Goal: Task Accomplishment & Management: Complete application form

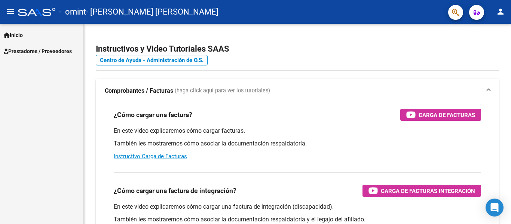
click at [36, 36] on link "Inicio" at bounding box center [41, 35] width 83 height 16
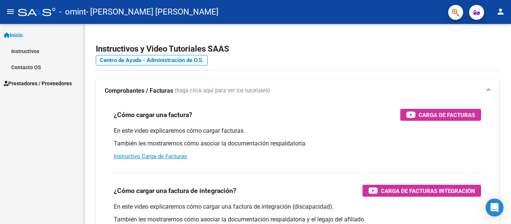
click at [30, 83] on span "Prestadores / Proveedores" at bounding box center [38, 83] width 68 height 8
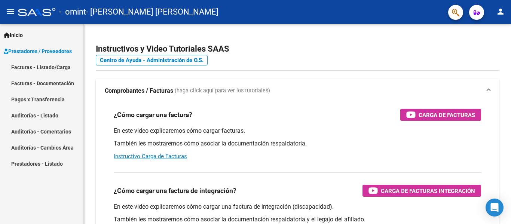
click at [30, 83] on link "Facturas - Documentación" at bounding box center [41, 83] width 83 height 16
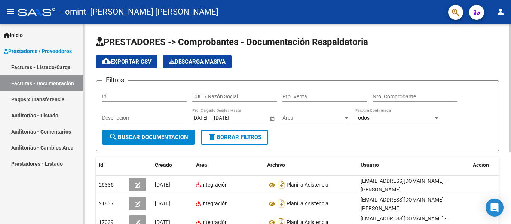
click at [136, 60] on span "cloud_download Exportar CSV" at bounding box center [127, 61] width 50 height 7
click at [34, 63] on link "Facturas - Listado/Carga" at bounding box center [41, 67] width 83 height 16
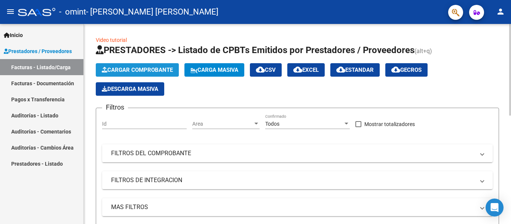
click at [132, 69] on span "Cargar Comprobante" at bounding box center [137, 70] width 71 height 7
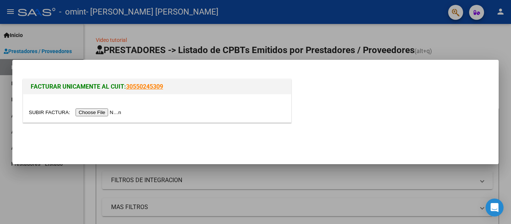
click at [91, 112] on input "file" at bounding box center [76, 113] width 95 height 8
click at [454, 55] on div at bounding box center [255, 112] width 511 height 224
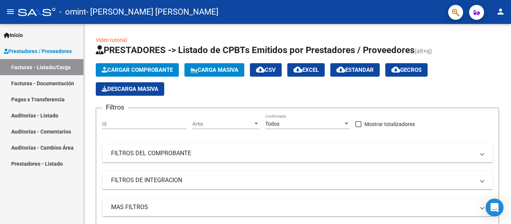
click at [49, 81] on link "Facturas - Documentación" at bounding box center [41, 83] width 83 height 16
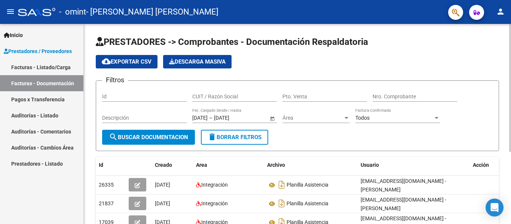
drag, startPoint x: 509, startPoint y: 66, endPoint x: 511, endPoint y: 95, distance: 29.3
click at [511, 95] on div "PRESTADORES -> Comprobantes - Documentación Respaldatoria cloud_download Export…" at bounding box center [298, 179] width 429 height 310
click at [454, 113] on div "Filtros Id CUIT / Razón Social Pto. Venta Nro. Comprobante Descripción [DATE] […" at bounding box center [297, 108] width 391 height 43
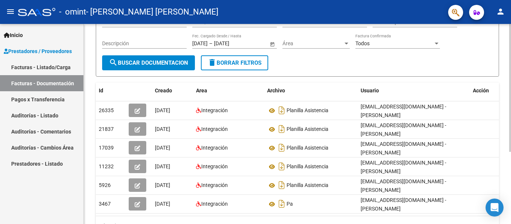
scroll to position [75, 0]
click at [511, 186] on div at bounding box center [511, 137] width 2 height 128
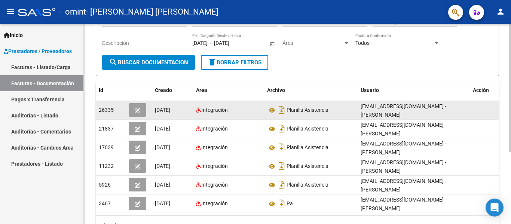
click at [139, 110] on icon "button" at bounding box center [138, 111] width 6 height 6
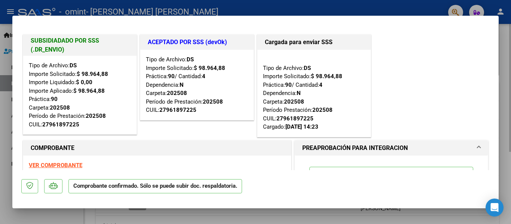
click at [503, 79] on div at bounding box center [255, 112] width 511 height 224
type input "$ 0,00"
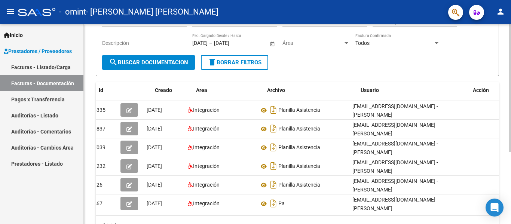
scroll to position [0, 0]
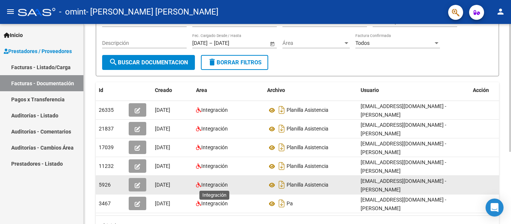
drag, startPoint x: 215, startPoint y: 187, endPoint x: 208, endPoint y: 188, distance: 7.6
click at [209, 188] on span "Integración" at bounding box center [214, 185] width 27 height 6
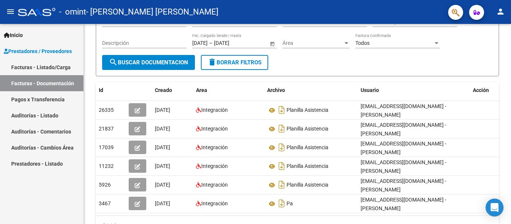
click at [40, 68] on link "Facturas - Listado/Carga" at bounding box center [41, 67] width 83 height 16
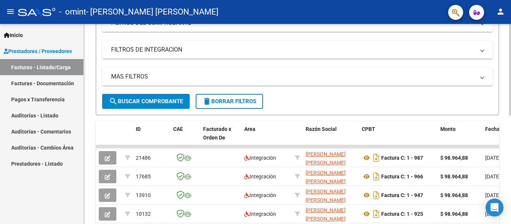
scroll to position [135, 0]
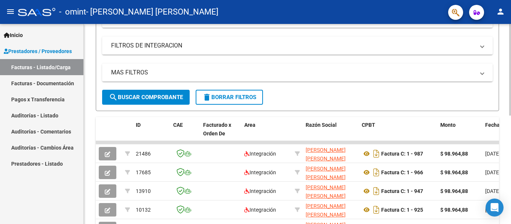
click at [511, 128] on div at bounding box center [511, 133] width 2 height 92
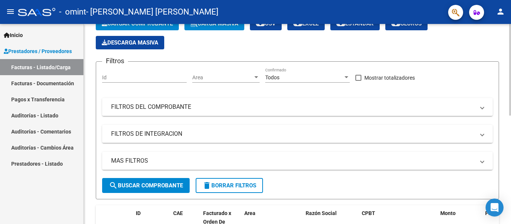
scroll to position [0, 0]
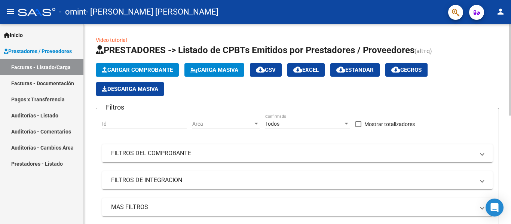
click at [140, 68] on span "Cargar Comprobante" at bounding box center [137, 70] width 71 height 7
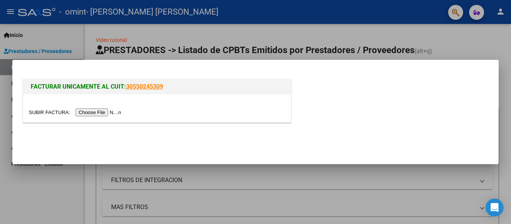
click at [112, 110] on input "file" at bounding box center [76, 113] width 95 height 8
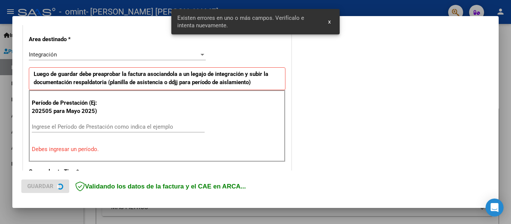
scroll to position [174, 0]
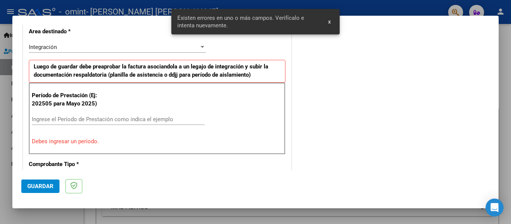
click at [104, 117] on input "Ingrese el Período de Prestación como indica el ejemplo" at bounding box center [118, 119] width 173 height 7
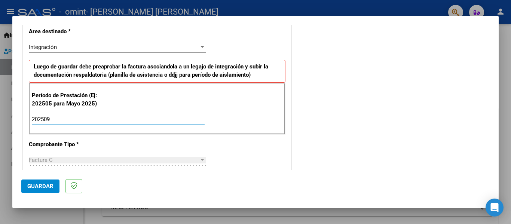
type input "202509"
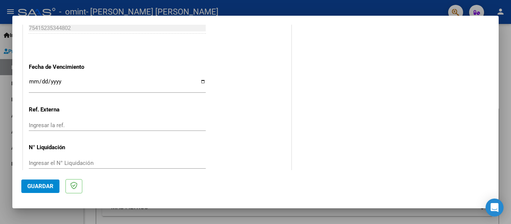
scroll to position [513, 0]
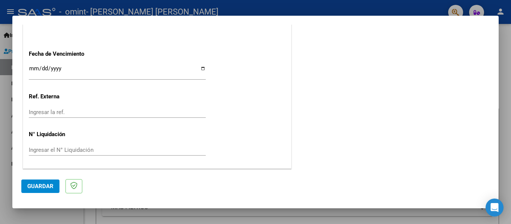
click at [204, 70] on input "Ingresar la fecha" at bounding box center [117, 72] width 177 height 12
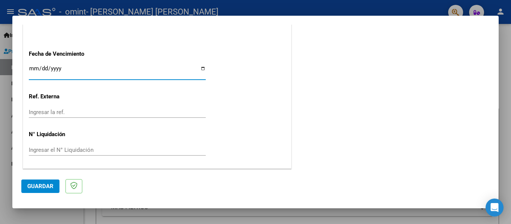
type input "[DATE]"
click at [29, 190] on button "Guardar" at bounding box center [40, 186] width 38 height 13
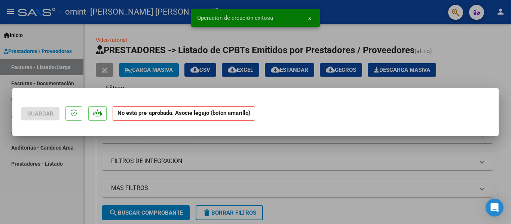
scroll to position [0, 0]
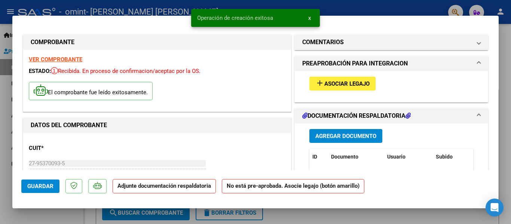
click at [330, 83] on span "Asociar Legajo" at bounding box center [347, 83] width 45 height 7
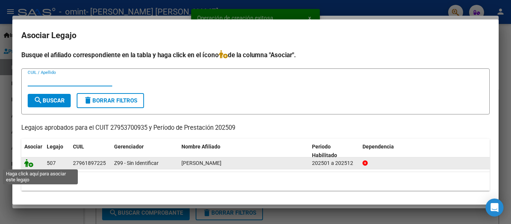
click at [31, 162] on icon at bounding box center [28, 163] width 9 height 8
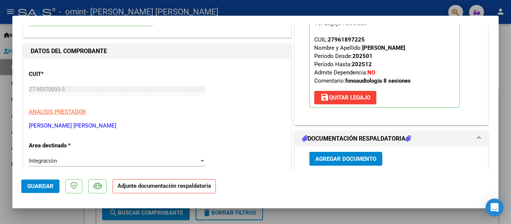
scroll to position [76, 0]
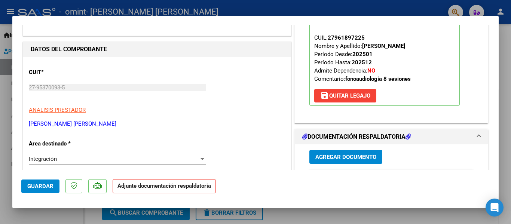
click at [356, 156] on span "Agregar Documento" at bounding box center [346, 157] width 61 height 7
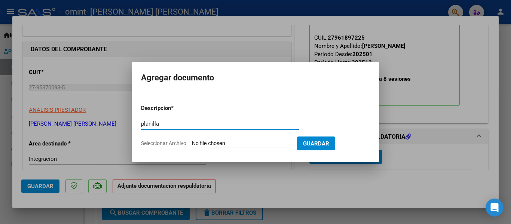
type input "planilla"
click at [221, 142] on input "Seleccionar Archivo" at bounding box center [241, 143] width 99 height 7
type input "C:\fakepath\planilla Asistencia Rueda [DATE] .pdf"
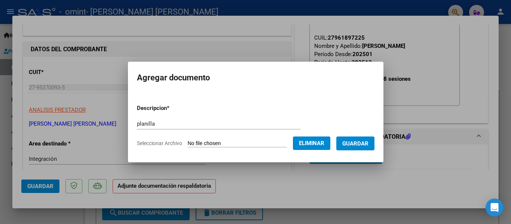
click at [349, 142] on button "Guardar" at bounding box center [356, 144] width 38 height 14
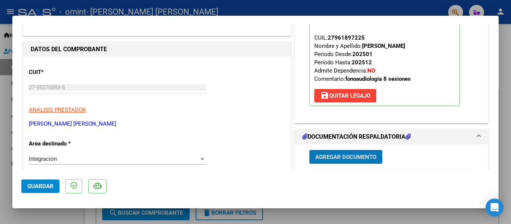
click at [511, 68] on div at bounding box center [255, 112] width 511 height 224
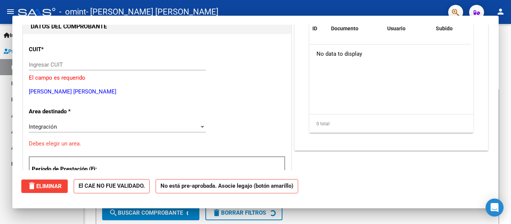
scroll to position [0, 0]
